Goal: Information Seeking & Learning: Learn about a topic

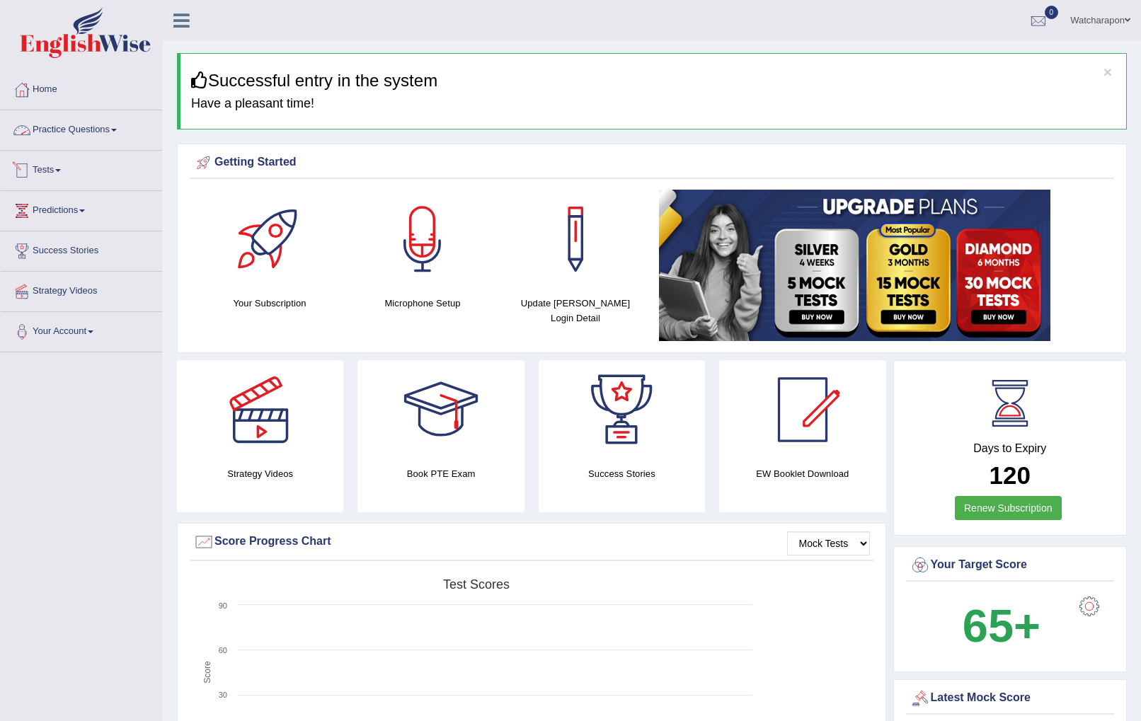
click at [93, 126] on link "Practice Questions" at bounding box center [81, 127] width 161 height 35
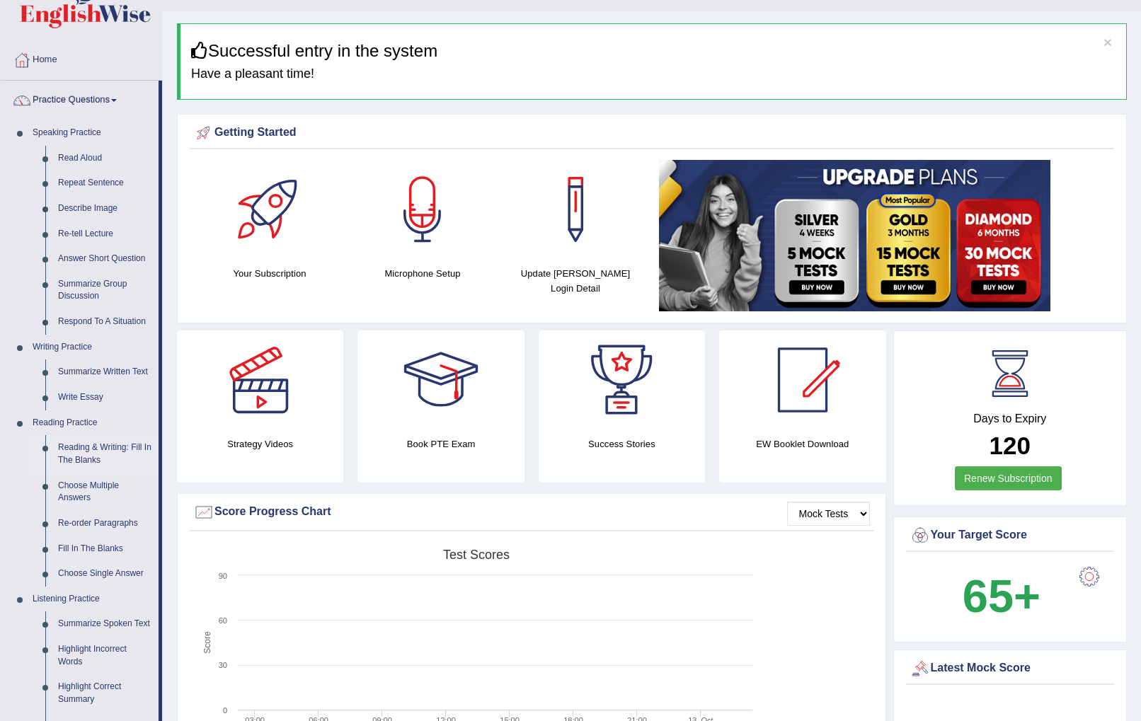
scroll to position [50, 0]
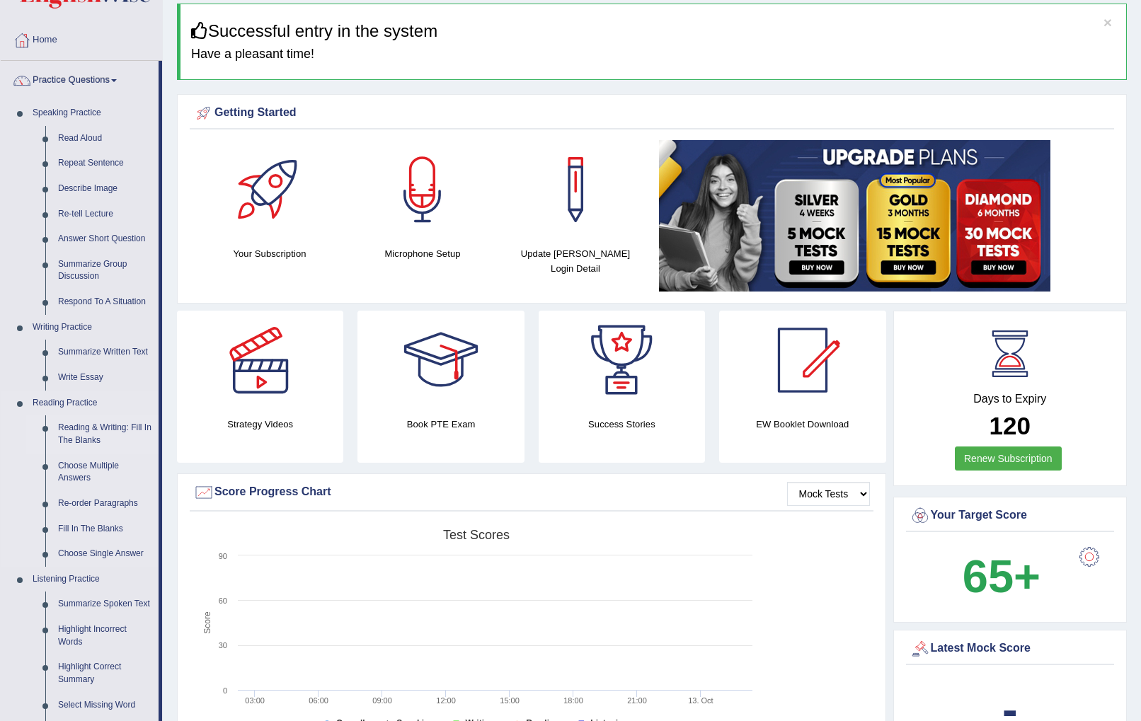
click at [95, 425] on link "Reading & Writing: Fill In The Blanks" at bounding box center [105, 434] width 107 height 38
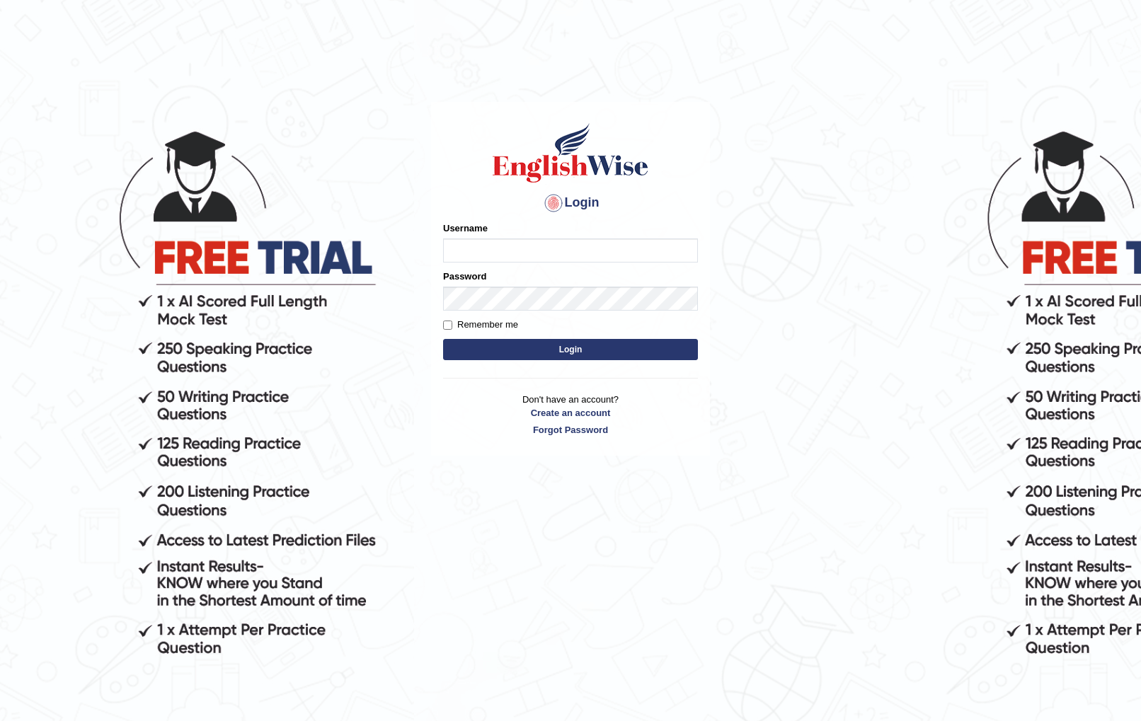
type input "watcharapon"
click at [478, 347] on button "Login" at bounding box center [570, 349] width 255 height 21
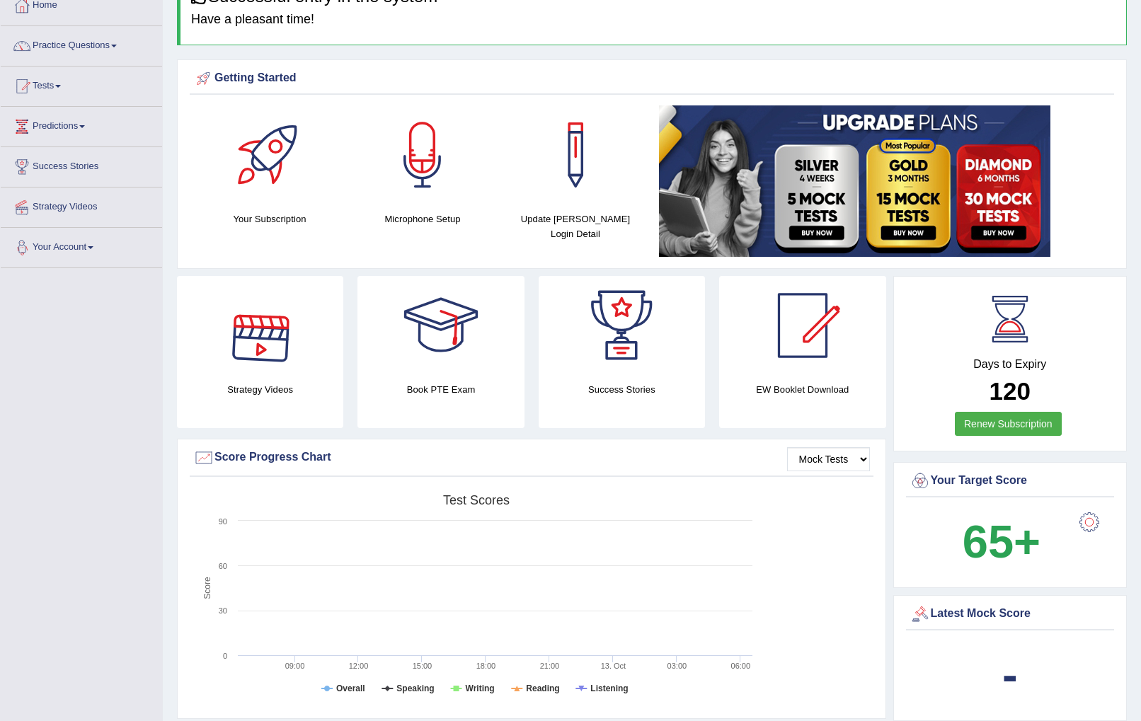
scroll to position [81, 0]
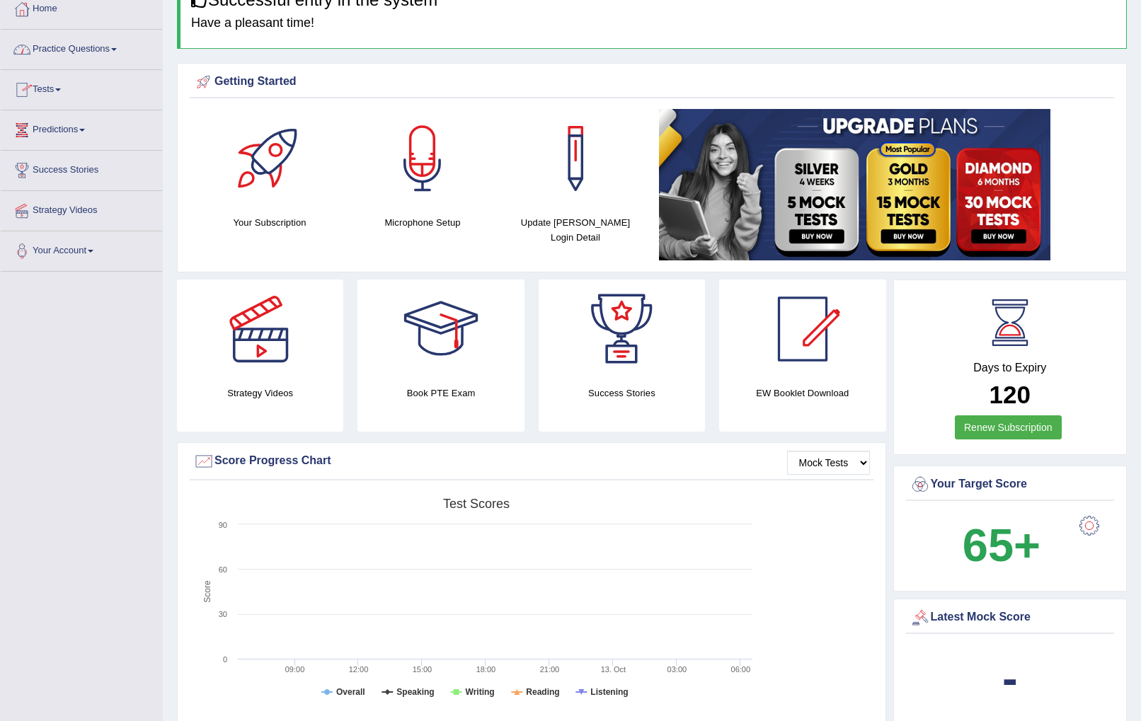
click at [108, 50] on link "Practice Questions" at bounding box center [81, 47] width 161 height 35
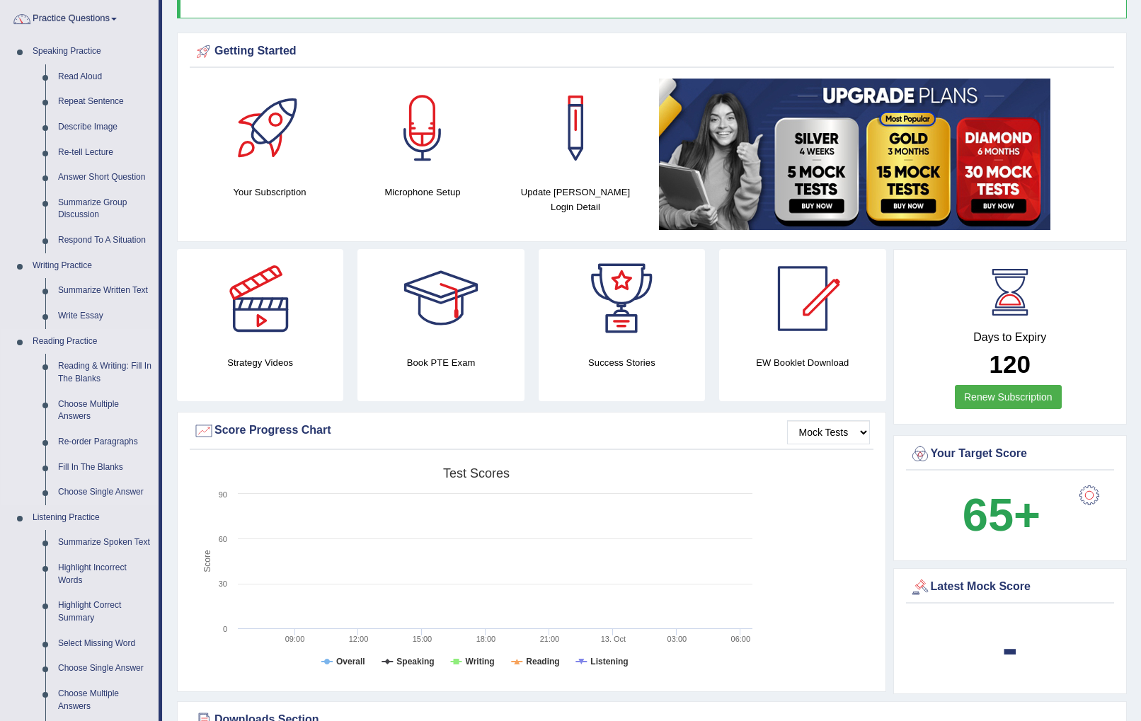
scroll to position [128, 0]
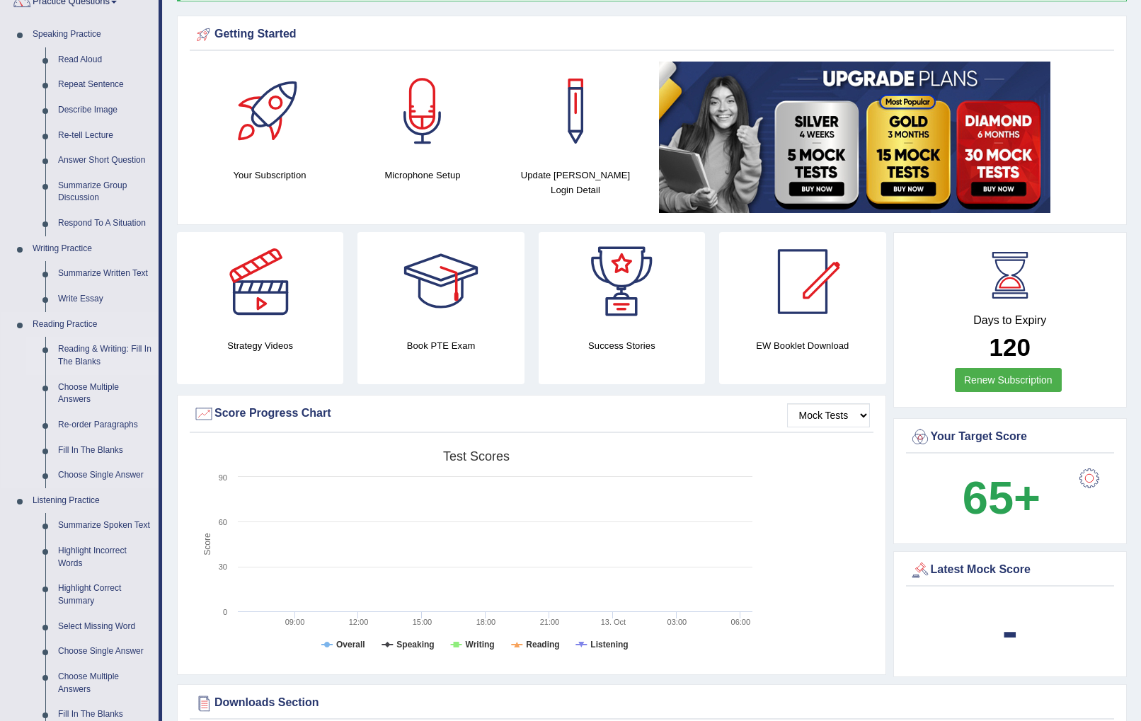
click at [88, 352] on link "Reading & Writing: Fill In The Blanks" at bounding box center [105, 356] width 107 height 38
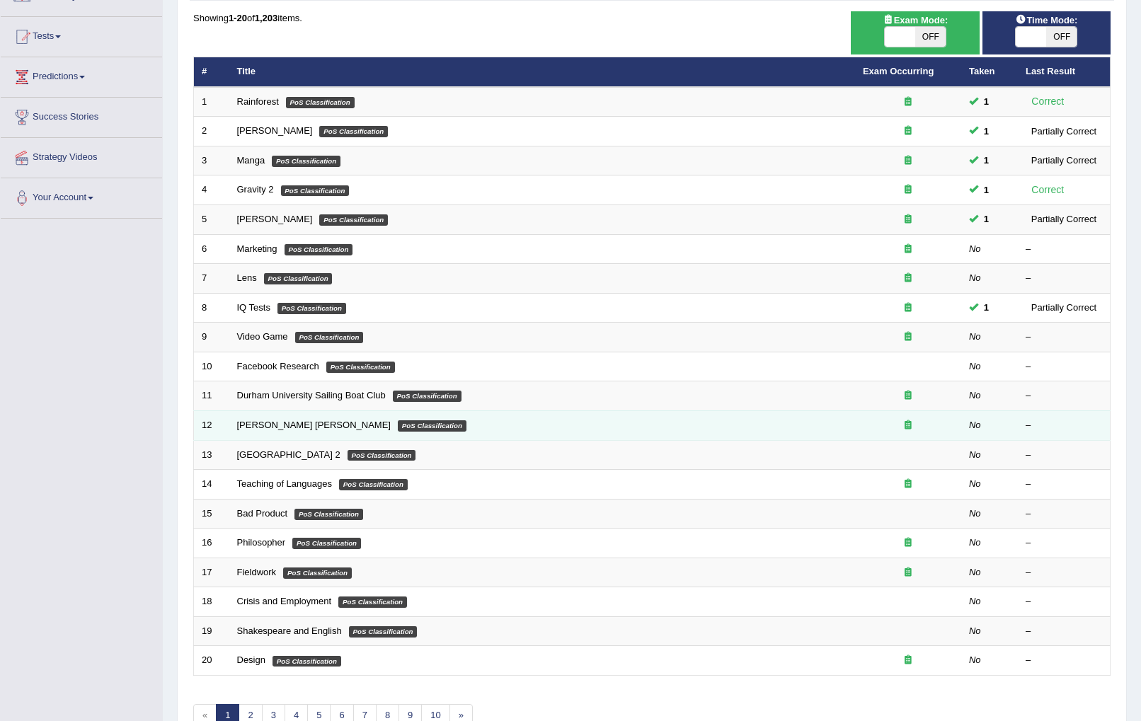
scroll to position [119, 0]
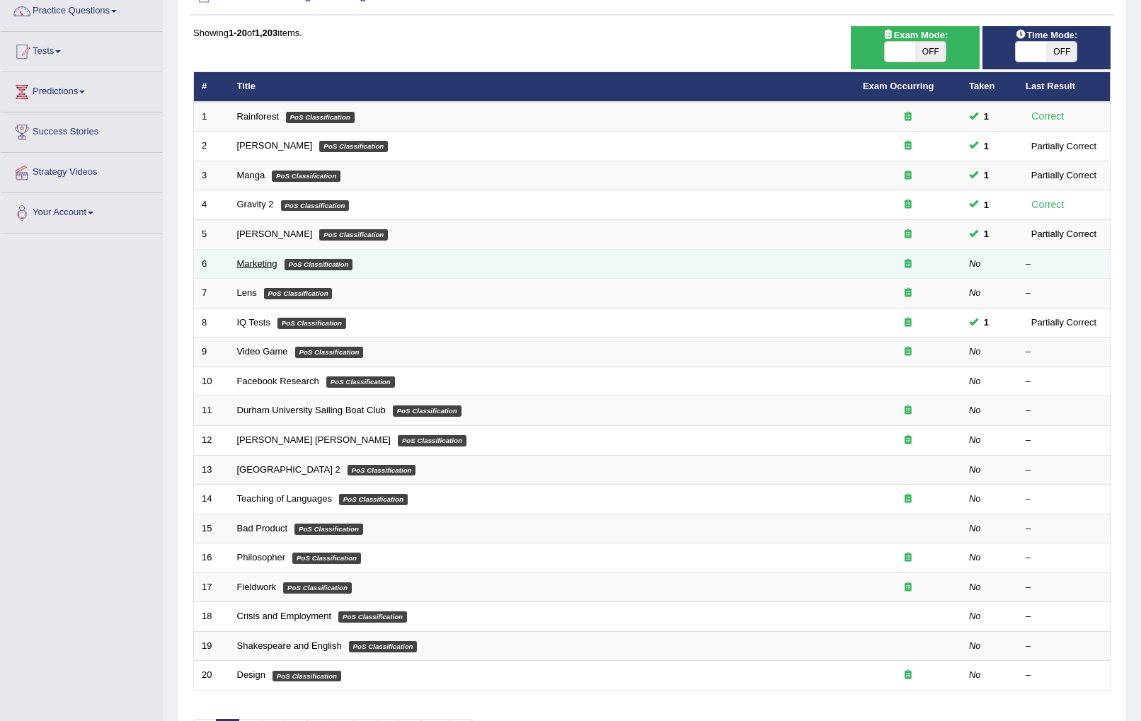
click at [251, 264] on link "Marketing" at bounding box center [257, 263] width 40 height 11
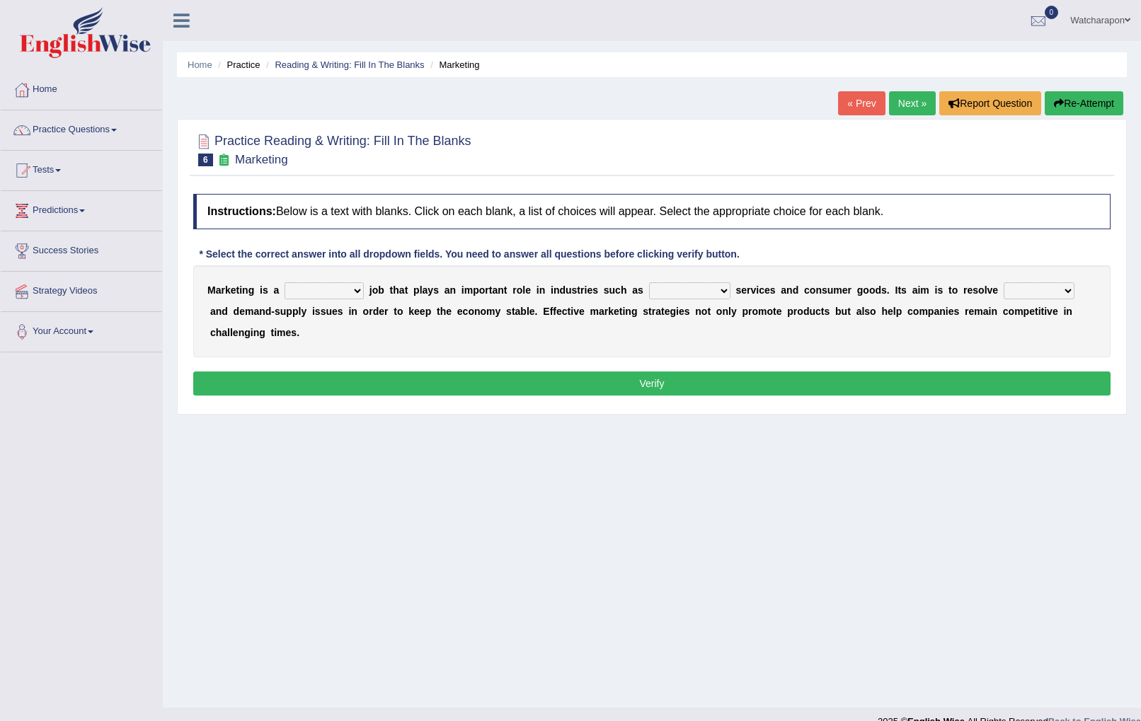
click at [358, 289] on select "professional flexible parochial descriptive" at bounding box center [324, 290] width 79 height 17
select select "professional"
click at [285, 282] on select "professional flexible parochial descriptive" at bounding box center [324, 290] width 79 height 17
click at [722, 289] on select "civil financial conventional foremost" at bounding box center [689, 290] width 81 height 17
select select "conventional"
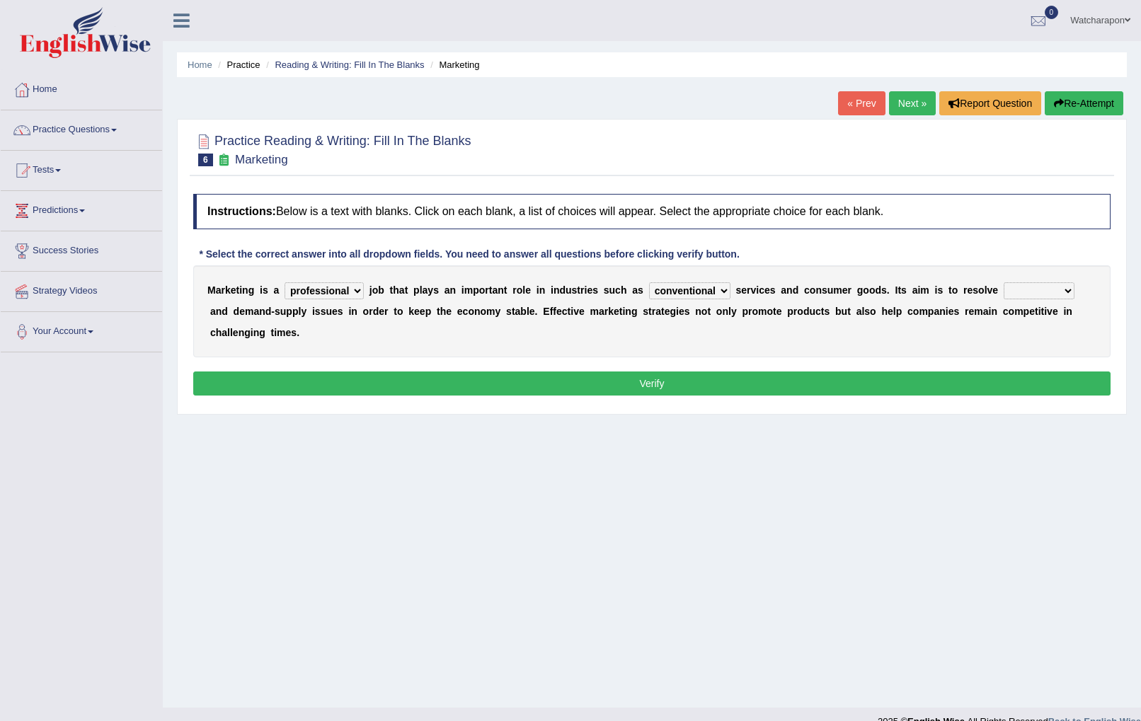
click at [649, 282] on select "civil financial conventional foremost" at bounding box center [689, 290] width 81 height 17
click at [1064, 292] on select "imbalance excess symmetry budget" at bounding box center [1039, 290] width 71 height 17
select select "budget"
click at [1004, 282] on select "imbalance excess symmetry budget" at bounding box center [1039, 290] width 71 height 17
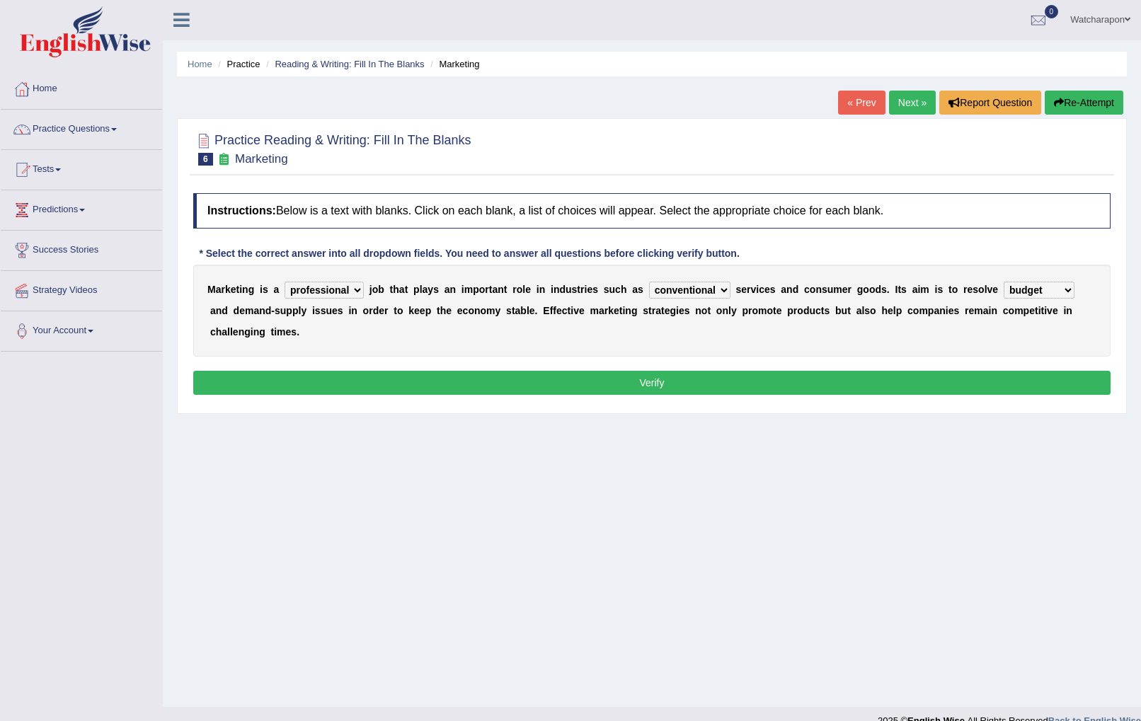
click at [1067, 290] on select "imbalance excess symmetry budget" at bounding box center [1039, 290] width 71 height 17
click at [735, 379] on button "Verify" at bounding box center [651, 383] width 917 height 24
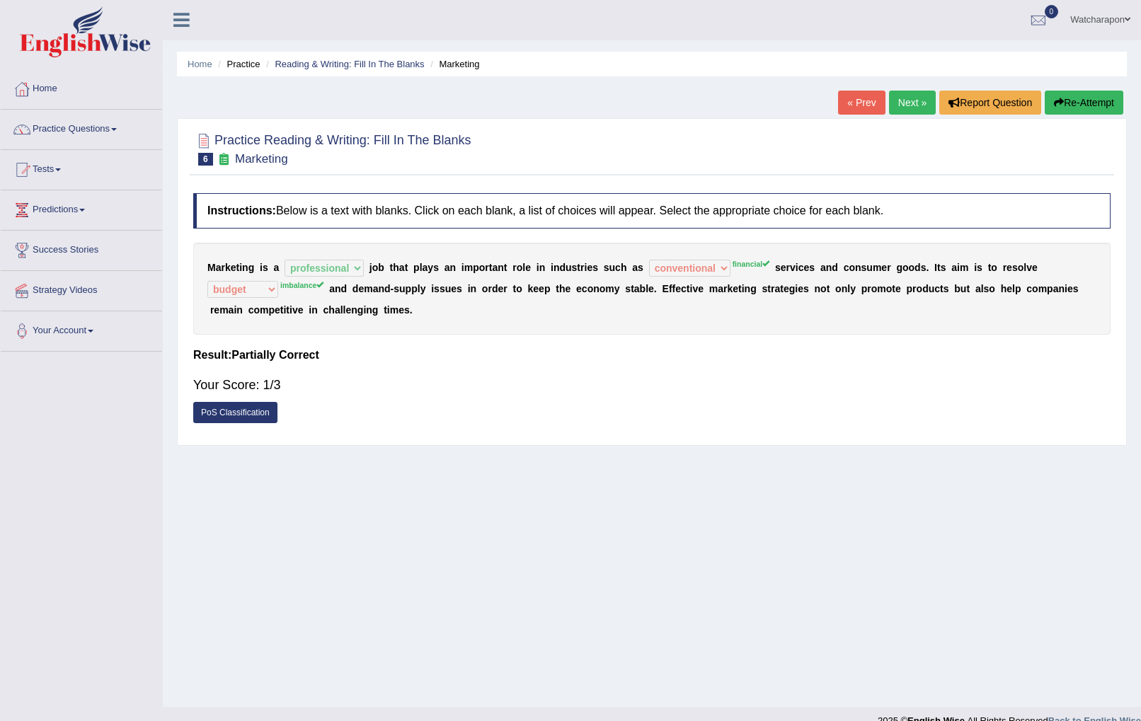
click at [1069, 101] on button "Re-Attempt" at bounding box center [1084, 103] width 79 height 24
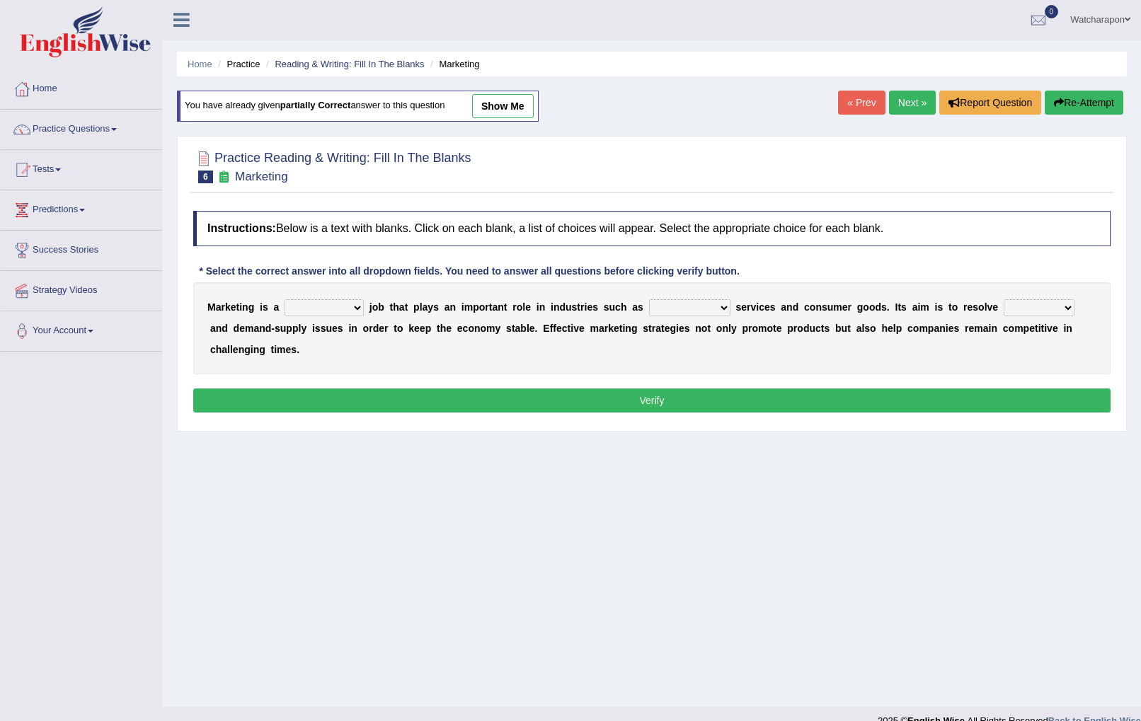
click at [357, 308] on select "professional flexible parochial descriptive" at bounding box center [324, 307] width 79 height 17
select select "professional"
click at [285, 299] on select "professional flexible parochial descriptive" at bounding box center [324, 307] width 79 height 17
click at [723, 311] on select "civil financial conventional foremost" at bounding box center [689, 307] width 81 height 17
select select "financial"
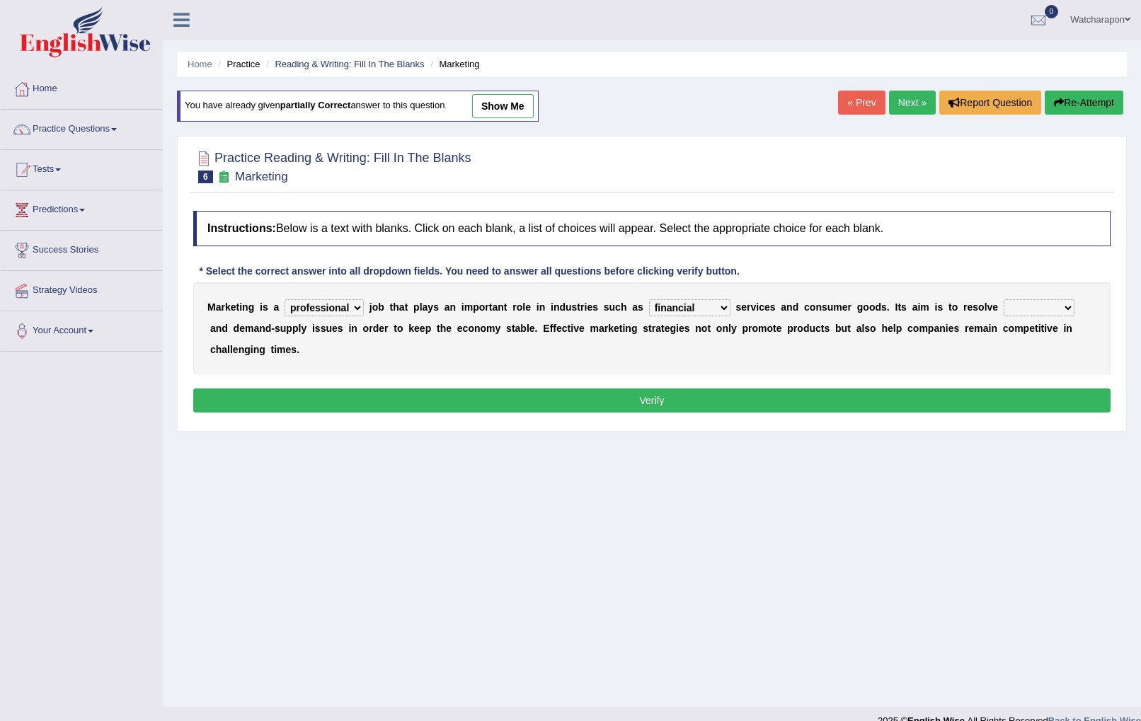
click at [649, 299] on select "civil financial conventional foremost" at bounding box center [689, 307] width 81 height 17
click at [1067, 306] on select "imbalance excess symmetry budget" at bounding box center [1039, 307] width 71 height 17
select select "imbalance"
click at [1004, 299] on select "imbalance excess symmetry budget" at bounding box center [1039, 307] width 71 height 17
click at [907, 398] on button "Verify" at bounding box center [651, 401] width 917 height 24
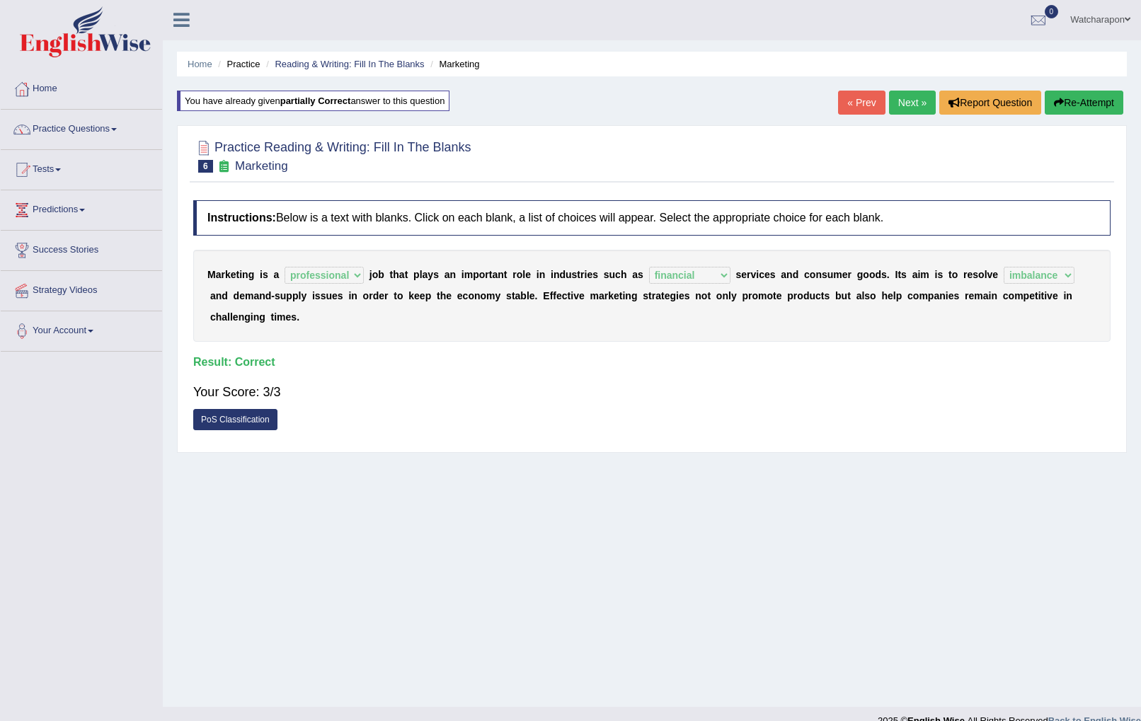
click at [907, 103] on link "Next »" at bounding box center [912, 103] width 47 height 24
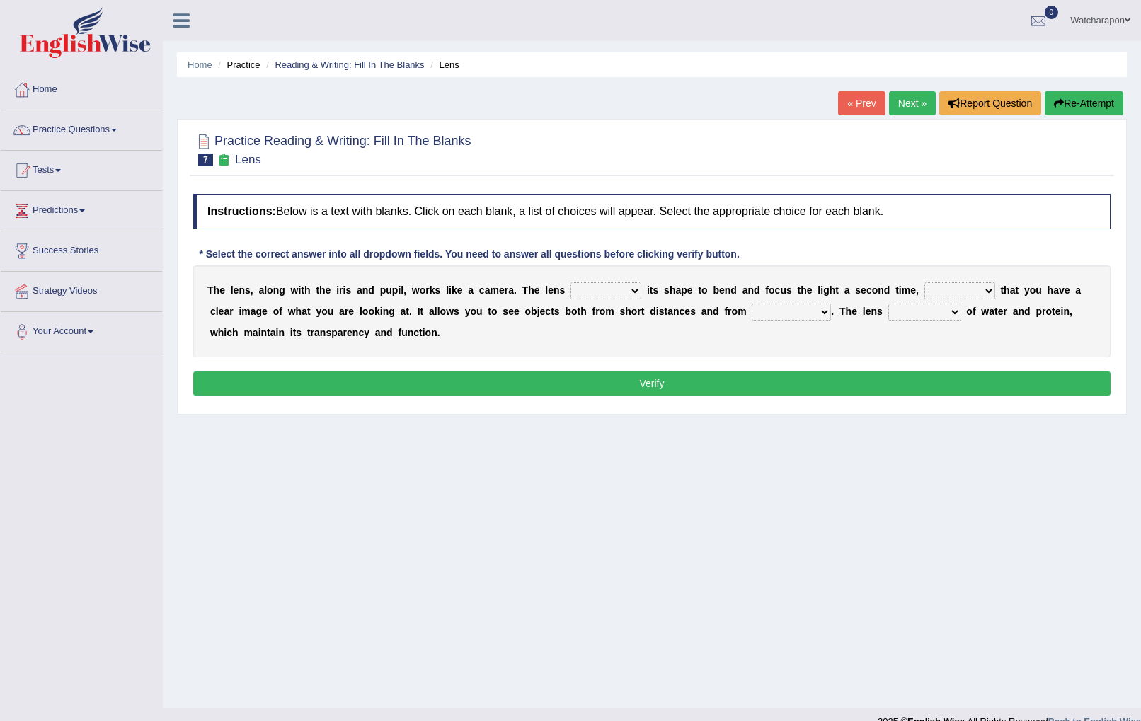
click at [635, 293] on select "adjusts shows selects presents" at bounding box center [605, 290] width 71 height 17
click at [638, 291] on select "adjusts shows selects presents" at bounding box center [605, 290] width 71 height 17
select select "adjusts"
click at [570, 282] on select "adjusts shows selects presents" at bounding box center [605, 290] width 71 height 17
click at [635, 291] on select "adjusts shows selects presents" at bounding box center [605, 290] width 71 height 17
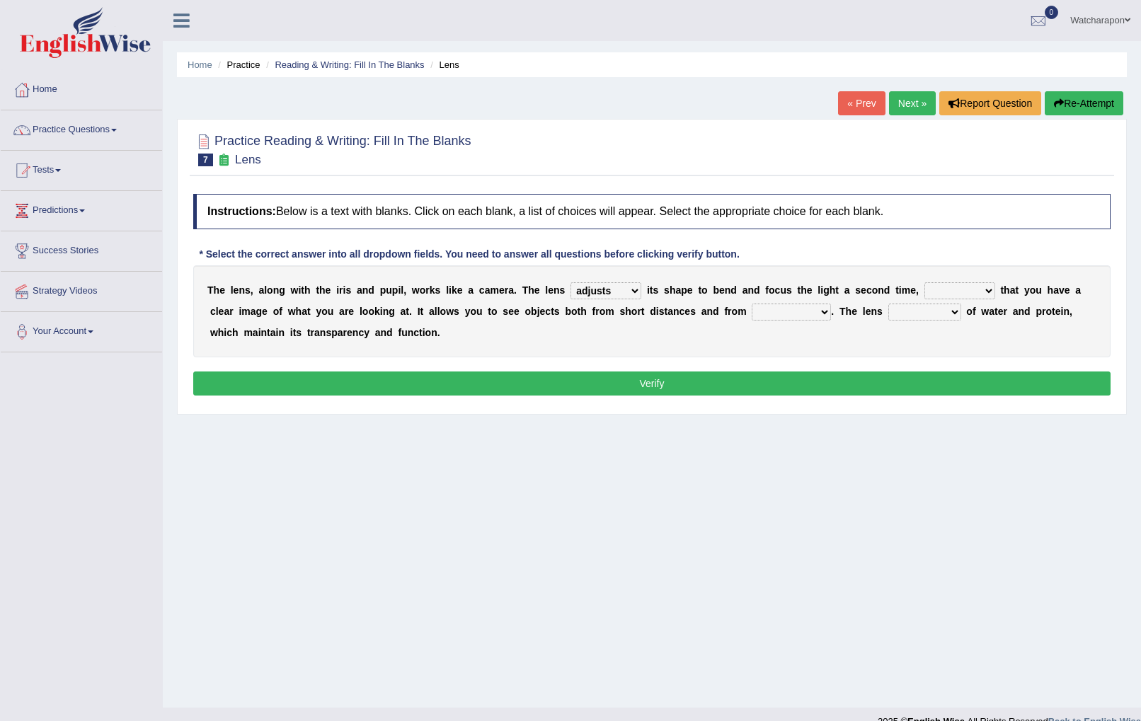
click at [987, 292] on select "ensures to ensure ensure ensured" at bounding box center [959, 290] width 71 height 17
click at [990, 289] on select "ensures to ensure ensure ensured" at bounding box center [959, 290] width 71 height 17
select select "to ensure"
click at [924, 282] on select "ensures to ensure ensure ensured" at bounding box center [959, 290] width 71 height 17
click at [829, 310] on select "far away in between further apart all along" at bounding box center [791, 312] width 79 height 17
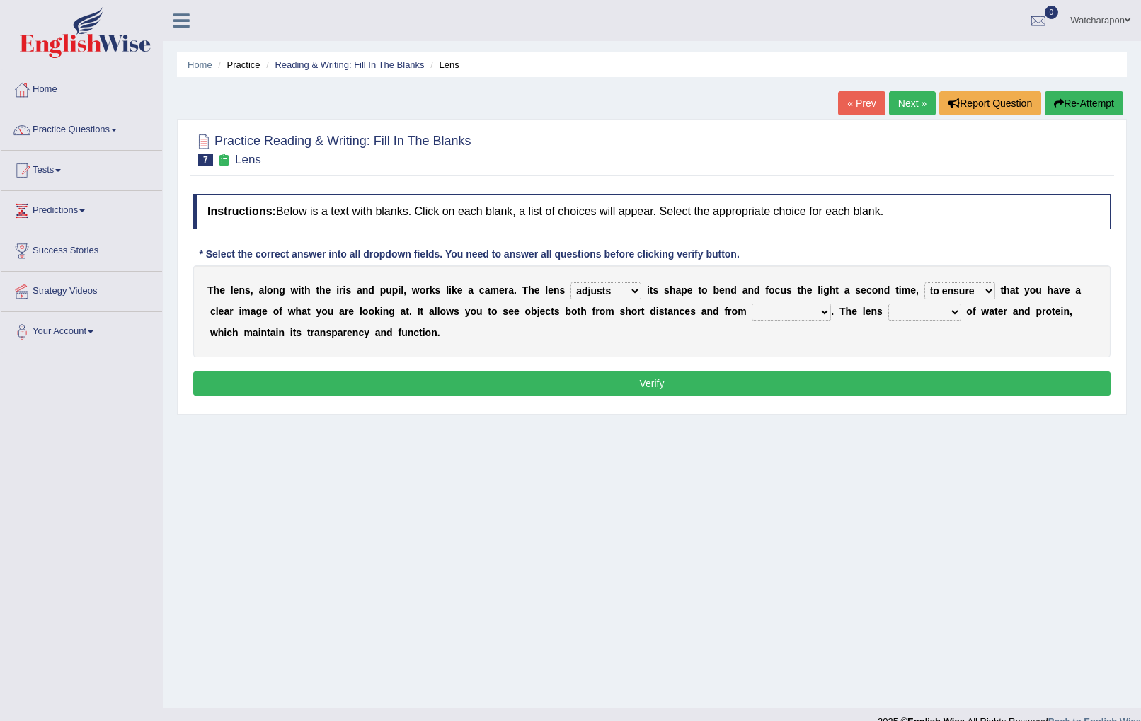
select select "far away"
click at [752, 304] on select "far away in between further apart all along" at bounding box center [791, 312] width 79 height 17
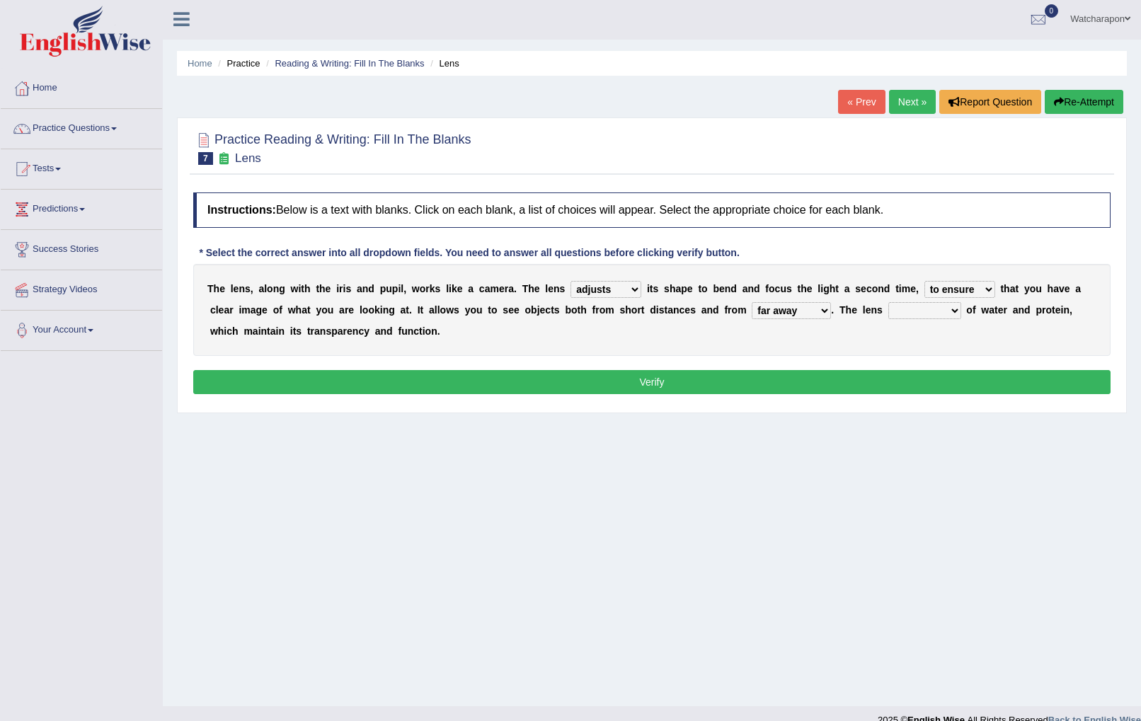
click at [955, 310] on select "constitutes comprises composes consists" at bounding box center [924, 310] width 73 height 17
select select "consists"
click at [888, 302] on select "constitutes comprises composes consists" at bounding box center [924, 310] width 73 height 17
click at [925, 381] on button "Verify" at bounding box center [651, 382] width 917 height 24
